Goal: Find specific page/section: Find specific page/section

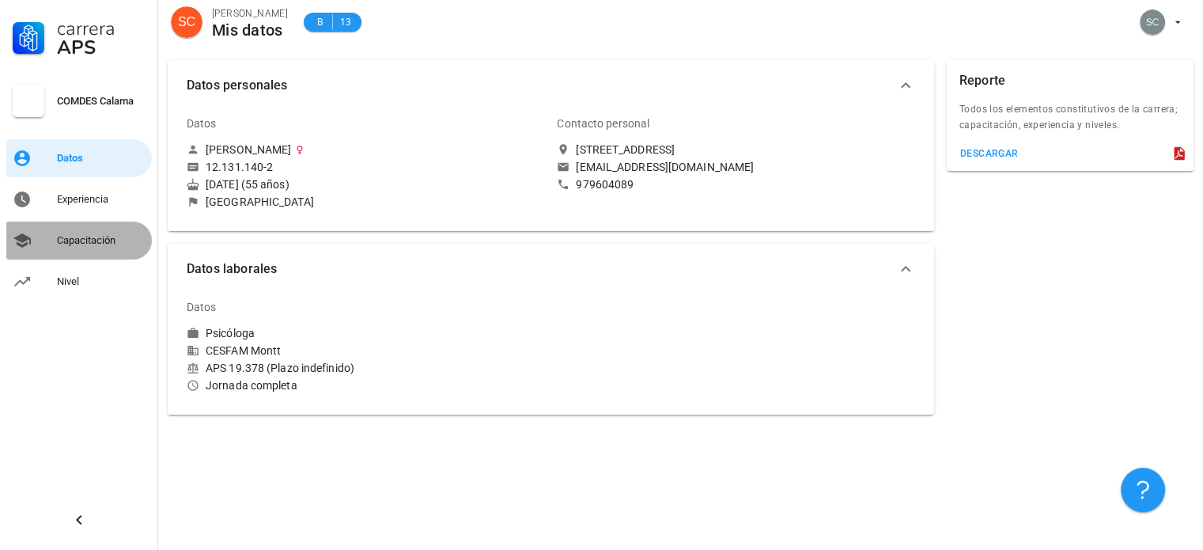
click at [91, 234] on div "Capacitación" at bounding box center [101, 240] width 89 height 13
